Goal: Obtain resource: Obtain resource

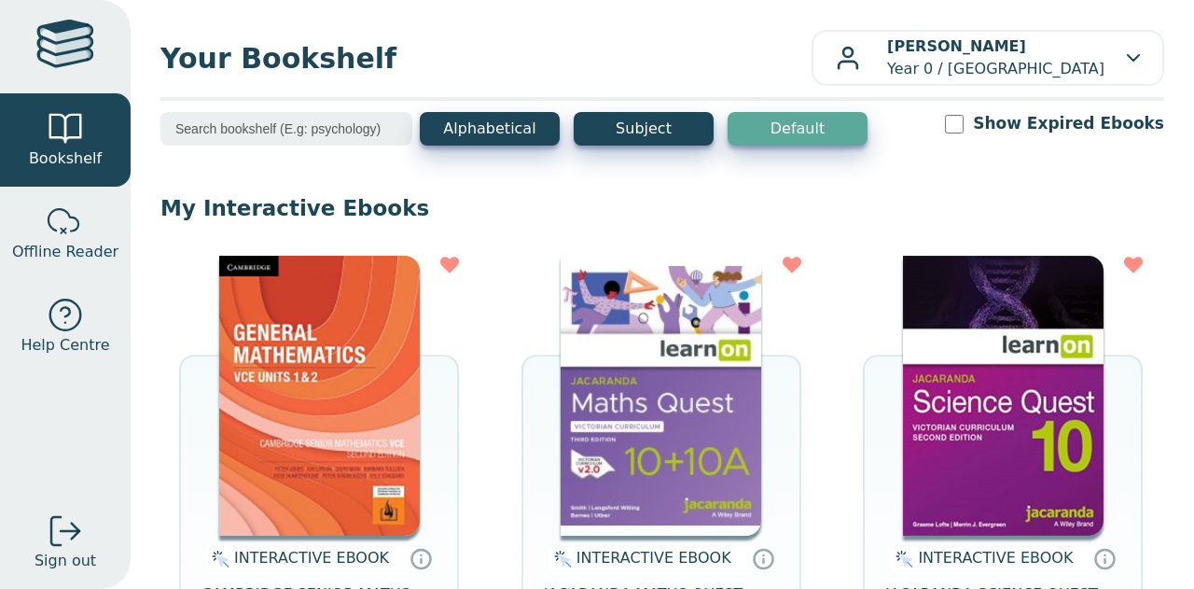
click at [609, 402] on img at bounding box center [661, 396] width 201 height 280
click at [949, 361] on img at bounding box center [1003, 396] width 201 height 280
